Goal: Transaction & Acquisition: Purchase product/service

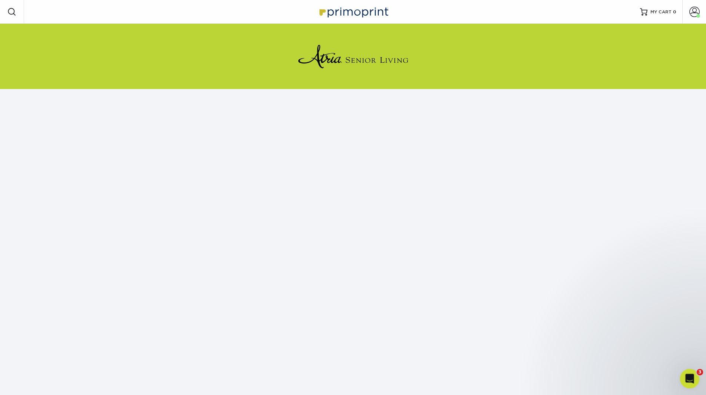
scroll to position [23, 0]
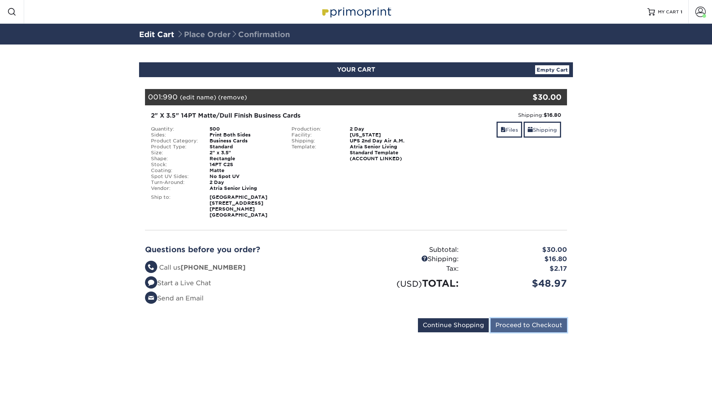
click at [548, 321] on input "Proceed to Checkout" at bounding box center [528, 325] width 76 height 14
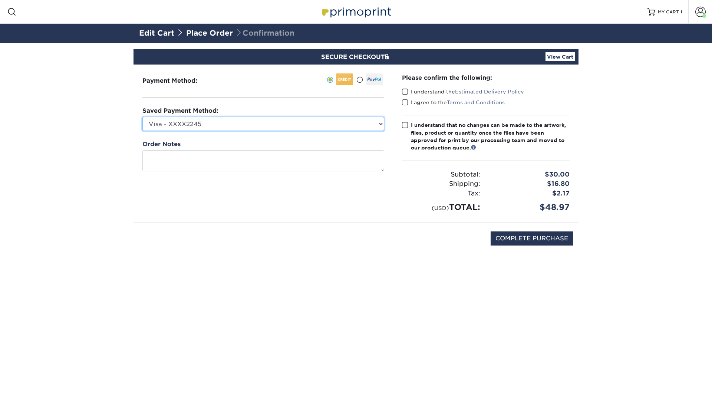
click at [243, 122] on select "Visa - XXXX2245 Visa - XXXX7305 New Credit Card" at bounding box center [263, 124] width 242 height 14
select select "74655"
click at [142, 117] on select "Visa - XXXX2245 Visa - XXXX7305 New Credit Card" at bounding box center [263, 124] width 242 height 14
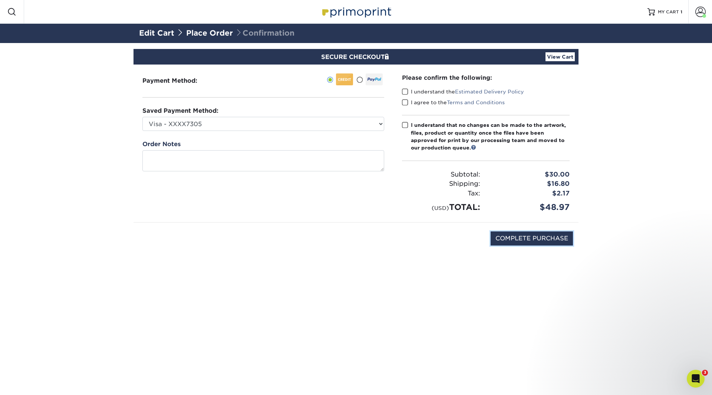
drag, startPoint x: 539, startPoint y: 241, endPoint x: 403, endPoint y: 172, distance: 152.5
click at [404, 180] on div "Payment Method: Ruth Barnard" at bounding box center [356, 164] width 434 height 198
click at [404, 92] on span at bounding box center [405, 91] width 6 height 7
click at [0, 0] on input "I understand the Estimated Delivery Policy" at bounding box center [0, 0] width 0 height 0
click at [406, 104] on span at bounding box center [405, 102] width 6 height 7
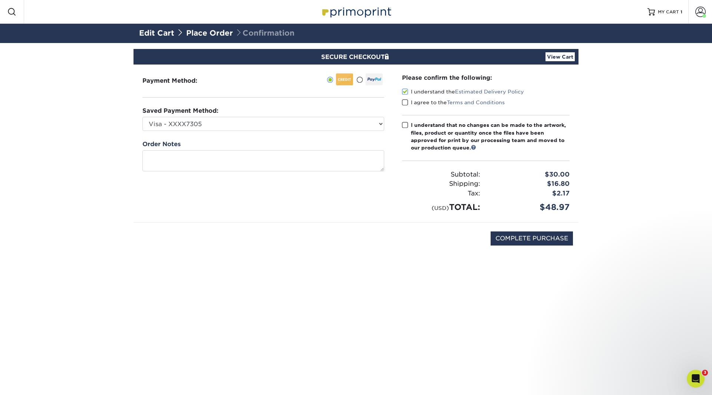
click at [0, 0] on input "I agree to the Terms and Conditions" at bounding box center [0, 0] width 0 height 0
click at [406, 121] on label "I understand that no changes can be made to the artwork, files, product or quan…" at bounding box center [486, 136] width 168 height 30
click at [0, 0] on input "I understand that no changes can be made to the artwork, files, product or quan…" at bounding box center [0, 0] width 0 height 0
click at [532, 238] on input "COMPLETE PURCHASE" at bounding box center [531, 238] width 82 height 14
type input "PROCESSING, PLEASE WAIT..."
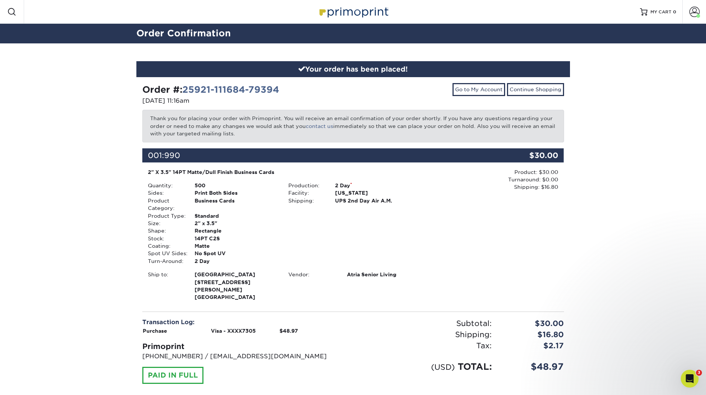
click at [597, 137] on div "Your order has been placed! Order #: 25921-111684-79394 09/21/2025 11:16am Go t…" at bounding box center [353, 241] width 706 height 396
